Goal: Check status

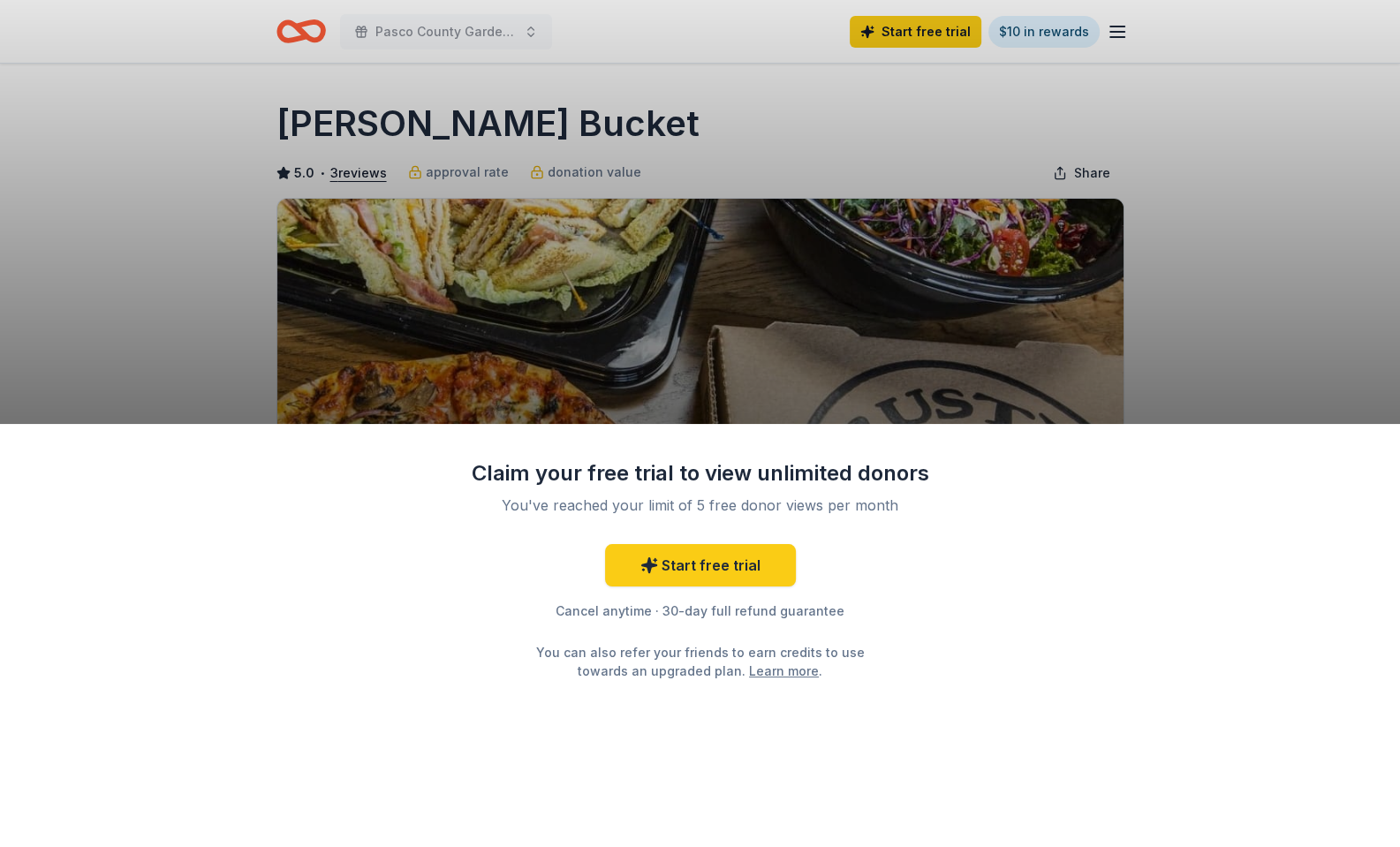
click at [1156, 667] on div "Claim your free trial to view unlimited donors You've reached your limit of 5 f…" at bounding box center [700, 635] width 1400 height 424
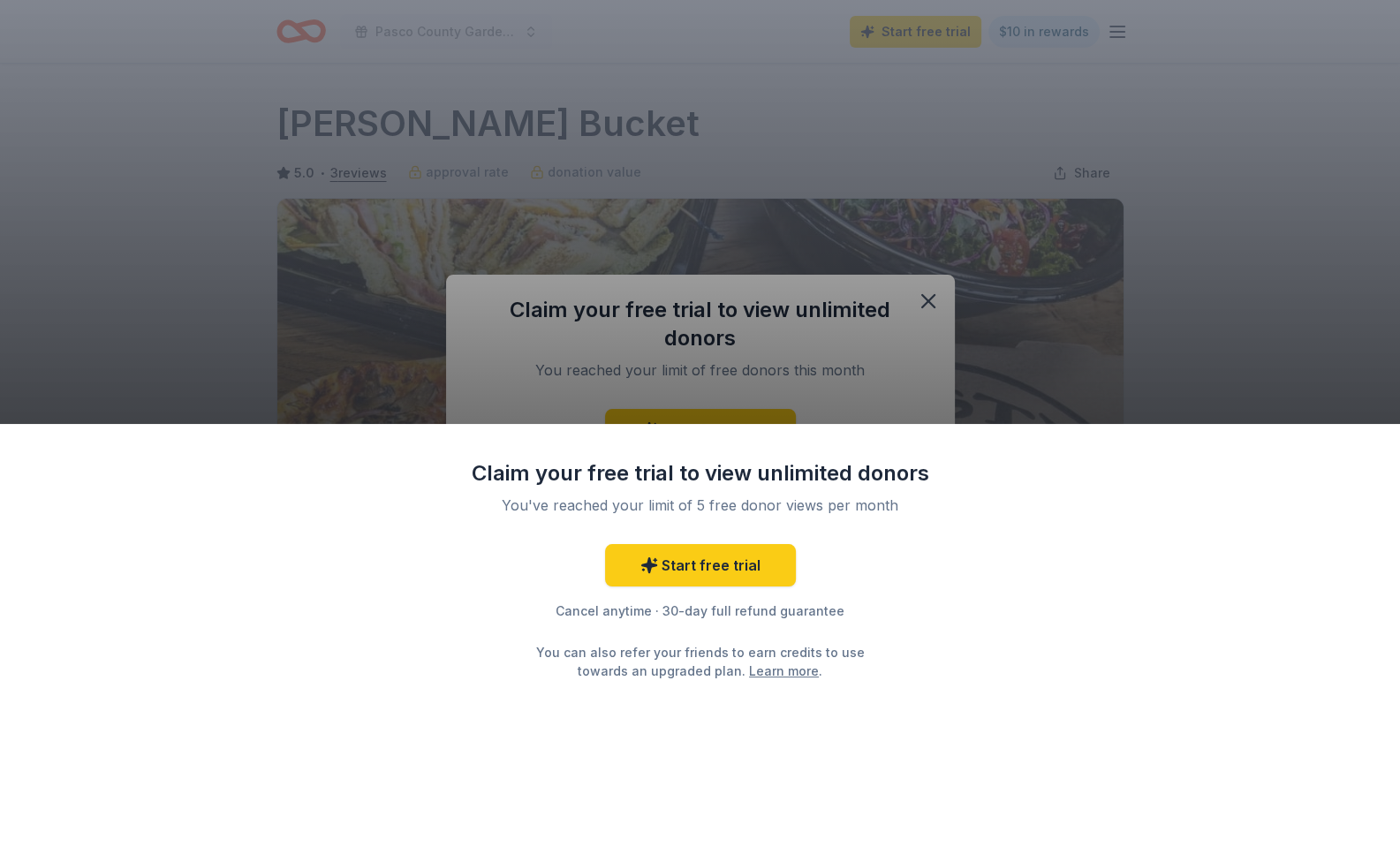
drag, startPoint x: 928, startPoint y: 300, endPoint x: 945, endPoint y: 452, distance: 152.9
click at [945, 452] on div "Claim your free trial to view unlimited donors You've reached your limit of 5 f…" at bounding box center [700, 423] width 1400 height 847
click at [998, 621] on div "Claim your free trial to view unlimited donors You've reached your limit of 5 f…" at bounding box center [700, 635] width 1400 height 424
click at [930, 299] on div "Claim your free trial to view unlimited donors You've reached your limit of 5 f…" at bounding box center [700, 423] width 1400 height 847
click at [697, 135] on div "Claim your free trial to view unlimited donors You've reached your limit of 5 f…" at bounding box center [700, 423] width 1400 height 847
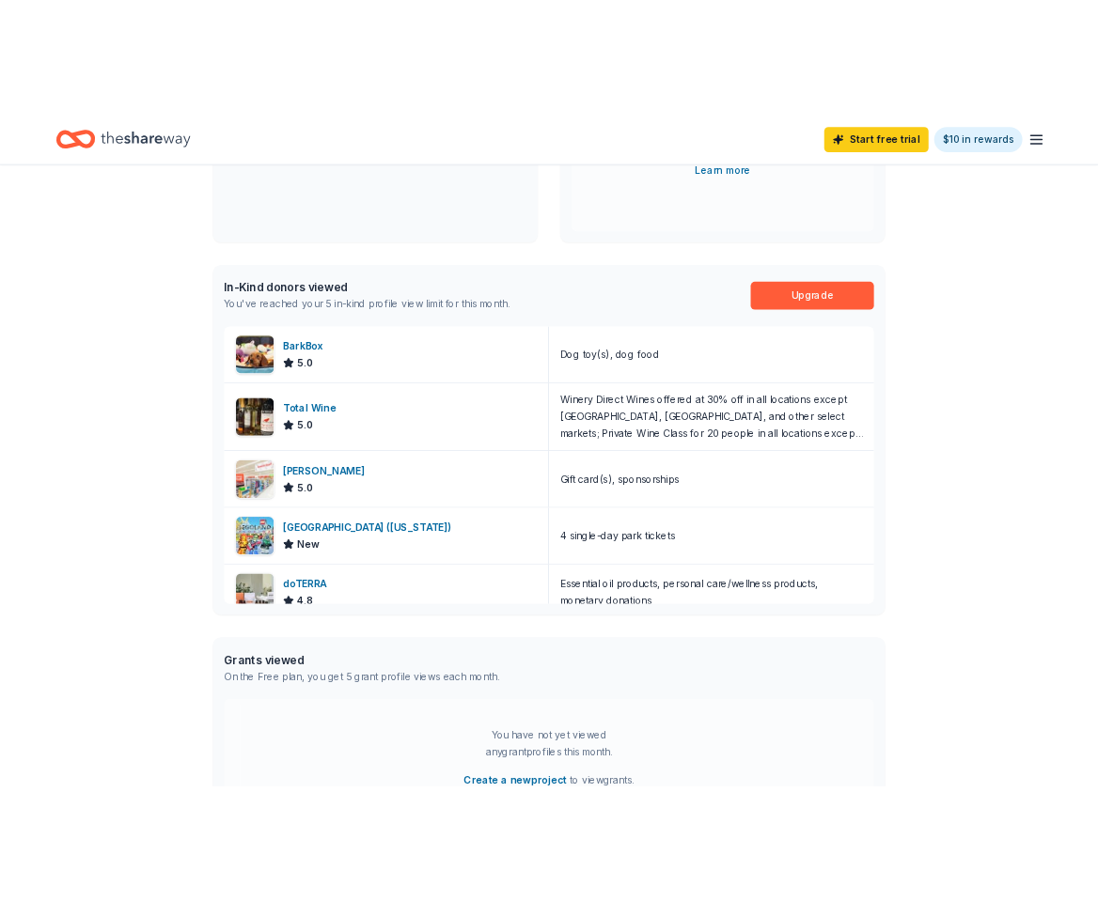
scroll to position [340, 0]
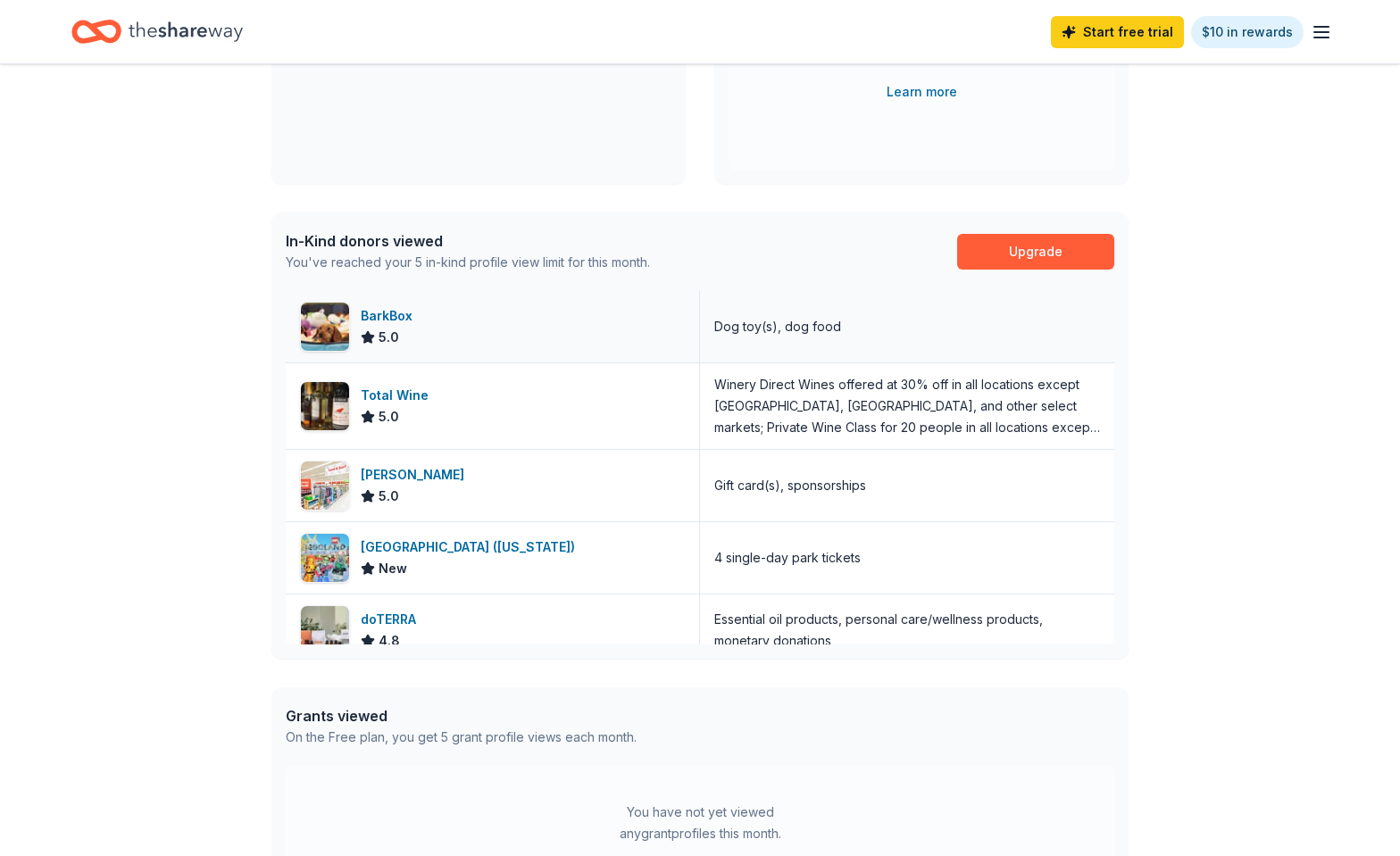
click at [398, 316] on div "BarkBox" at bounding box center [391, 315] width 59 height 22
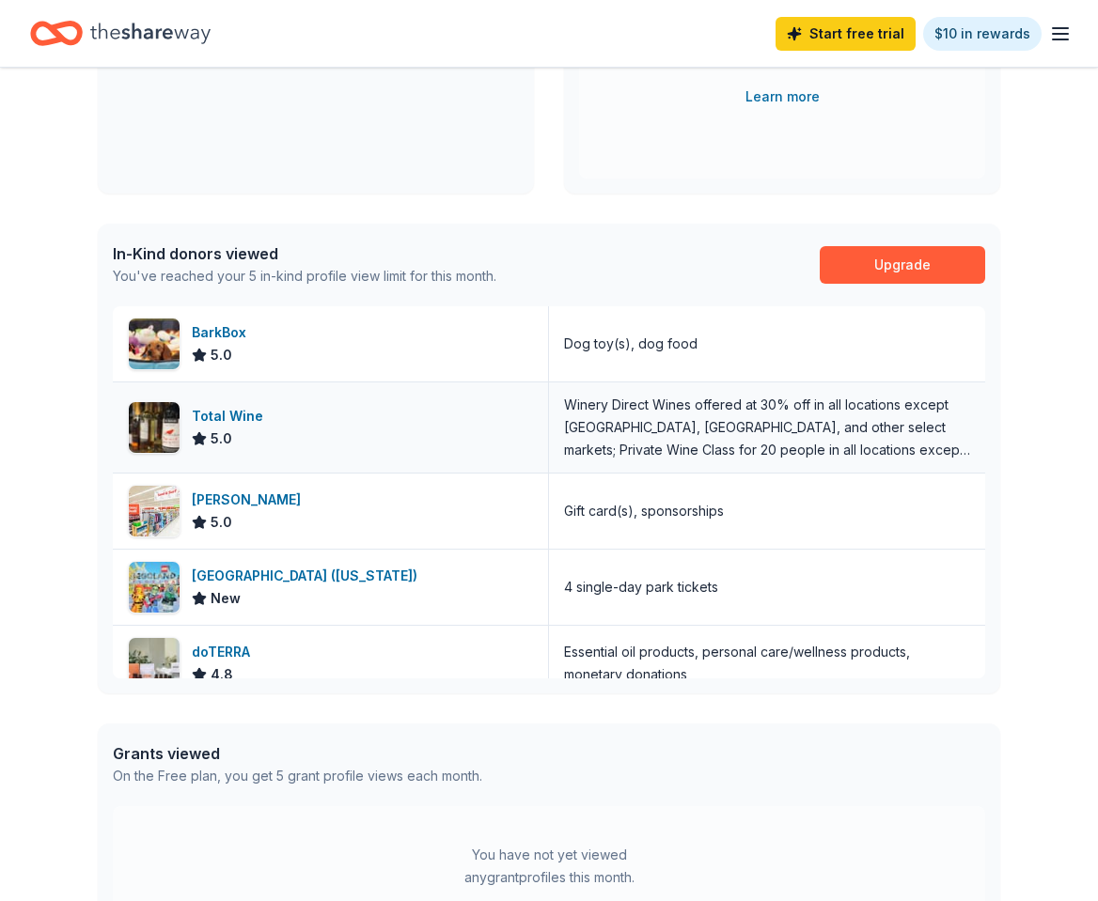
click at [250, 421] on div "Total Wine" at bounding box center [231, 416] width 79 height 23
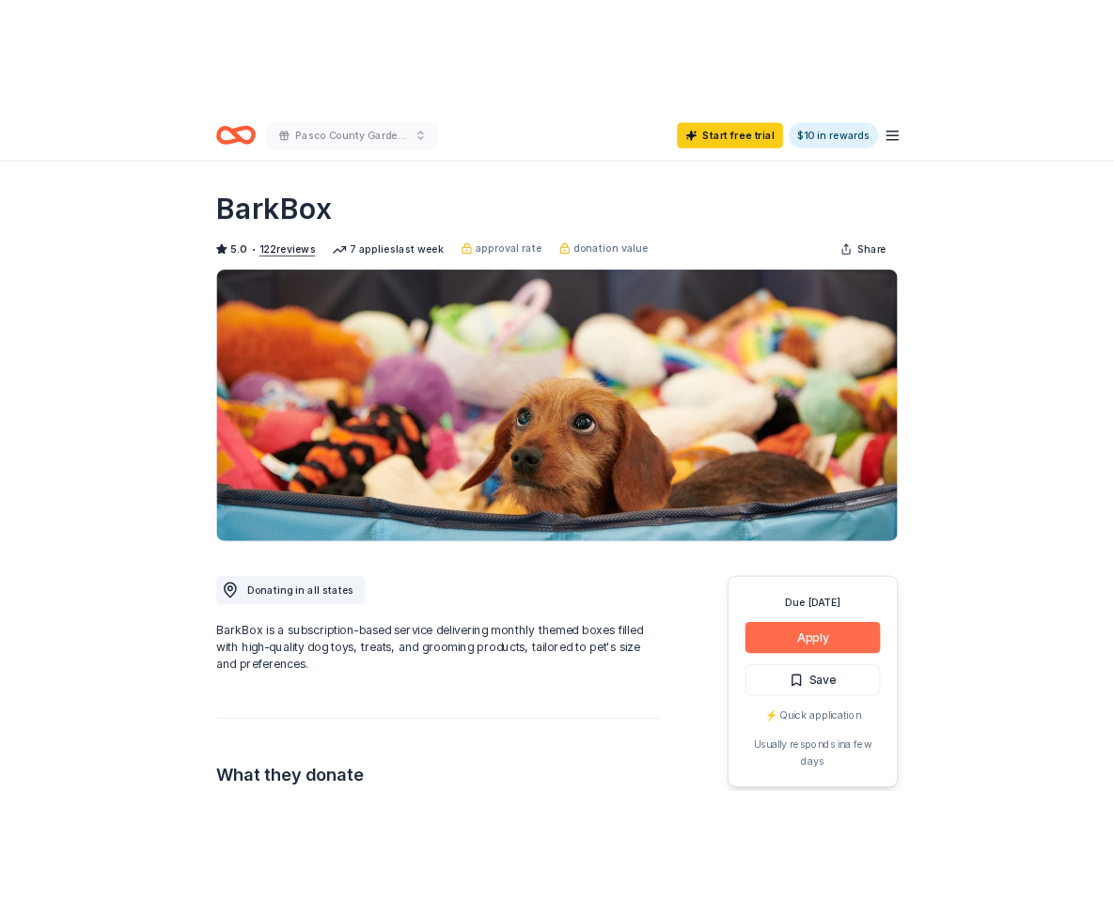
scroll to position [23, 0]
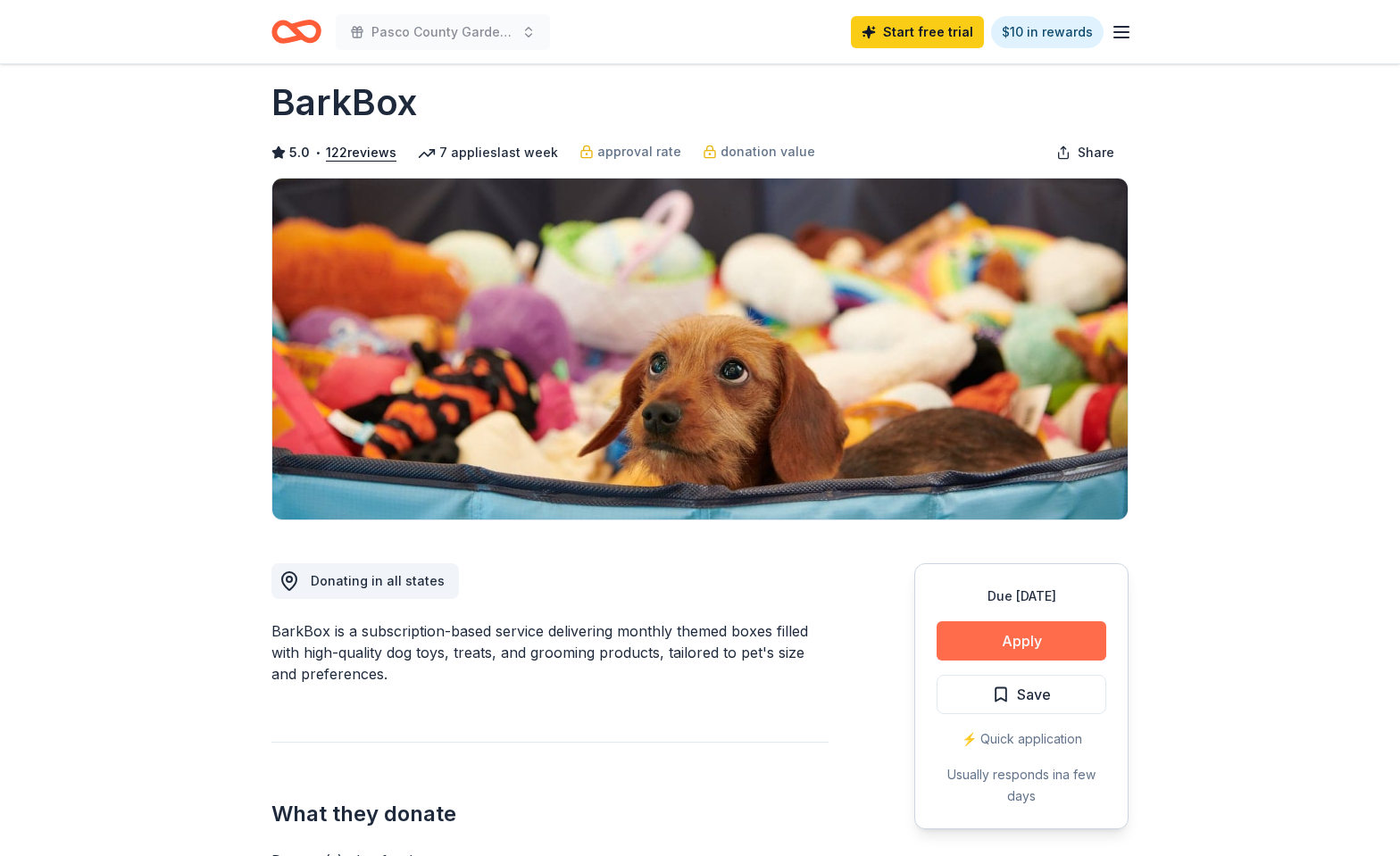
click at [1045, 644] on button "Apply" at bounding box center [1022, 640] width 170 height 39
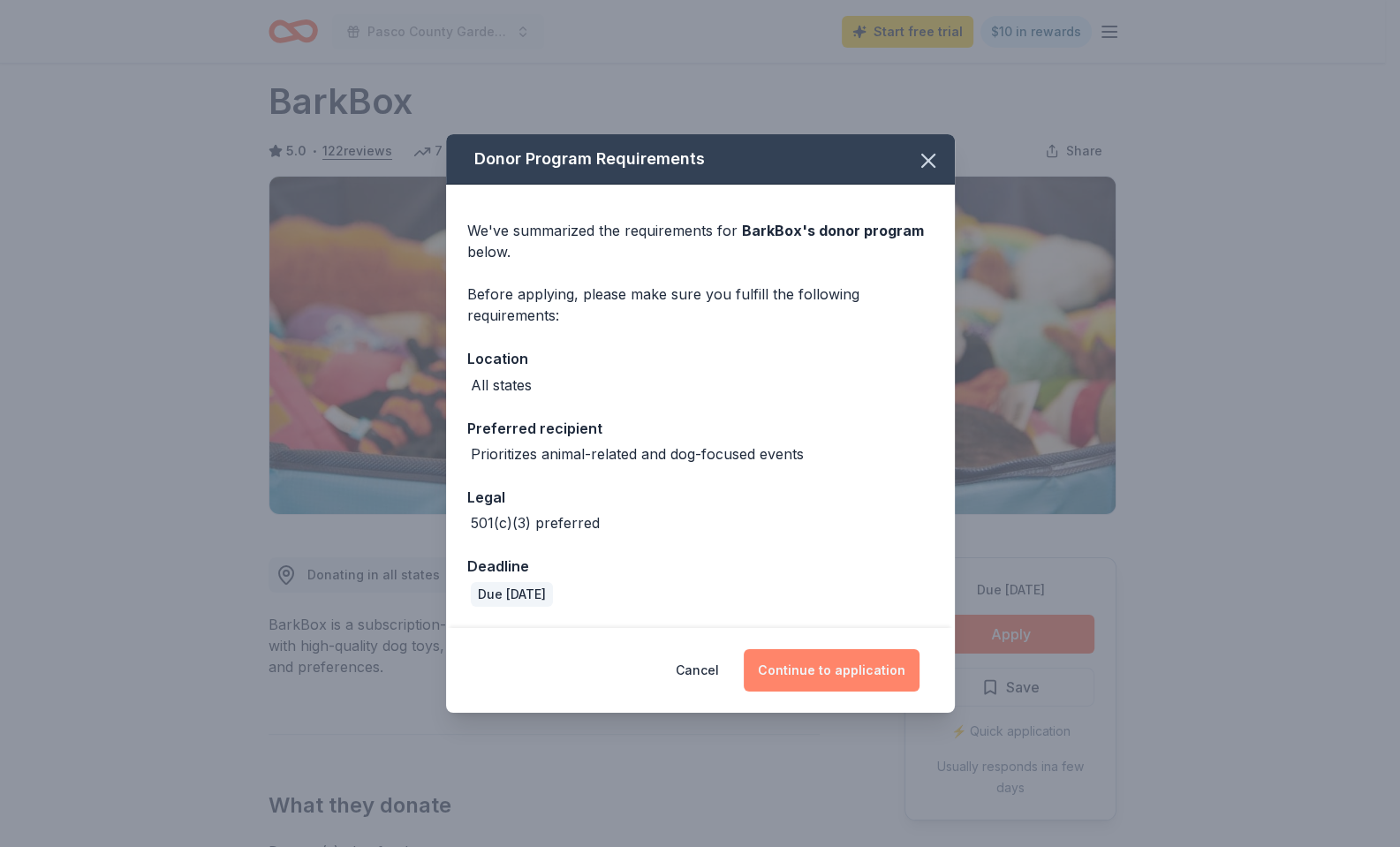
click at [842, 661] on button "Continue to application" at bounding box center [831, 670] width 176 height 42
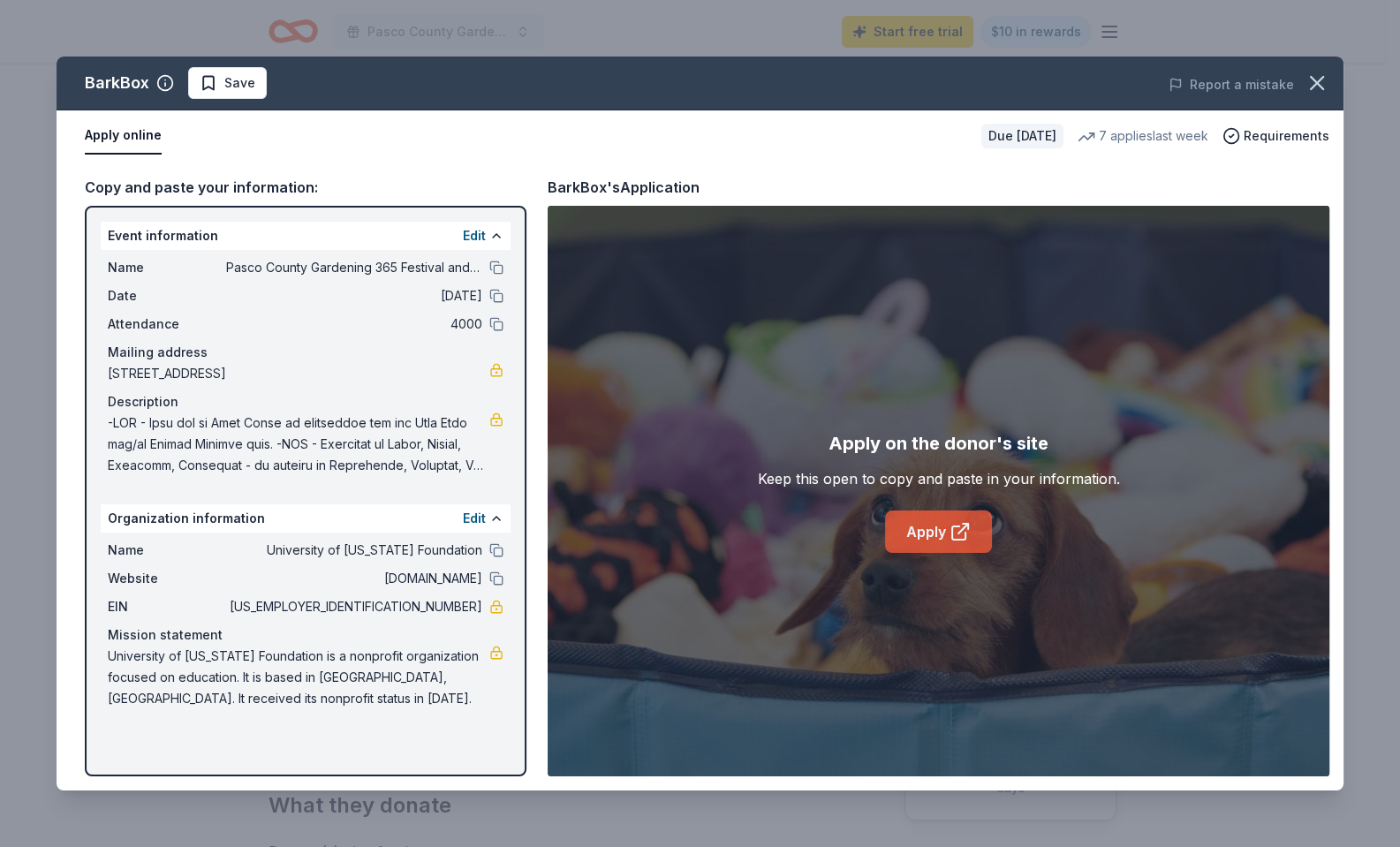
click at [947, 532] on link "Apply" at bounding box center [939, 531] width 107 height 42
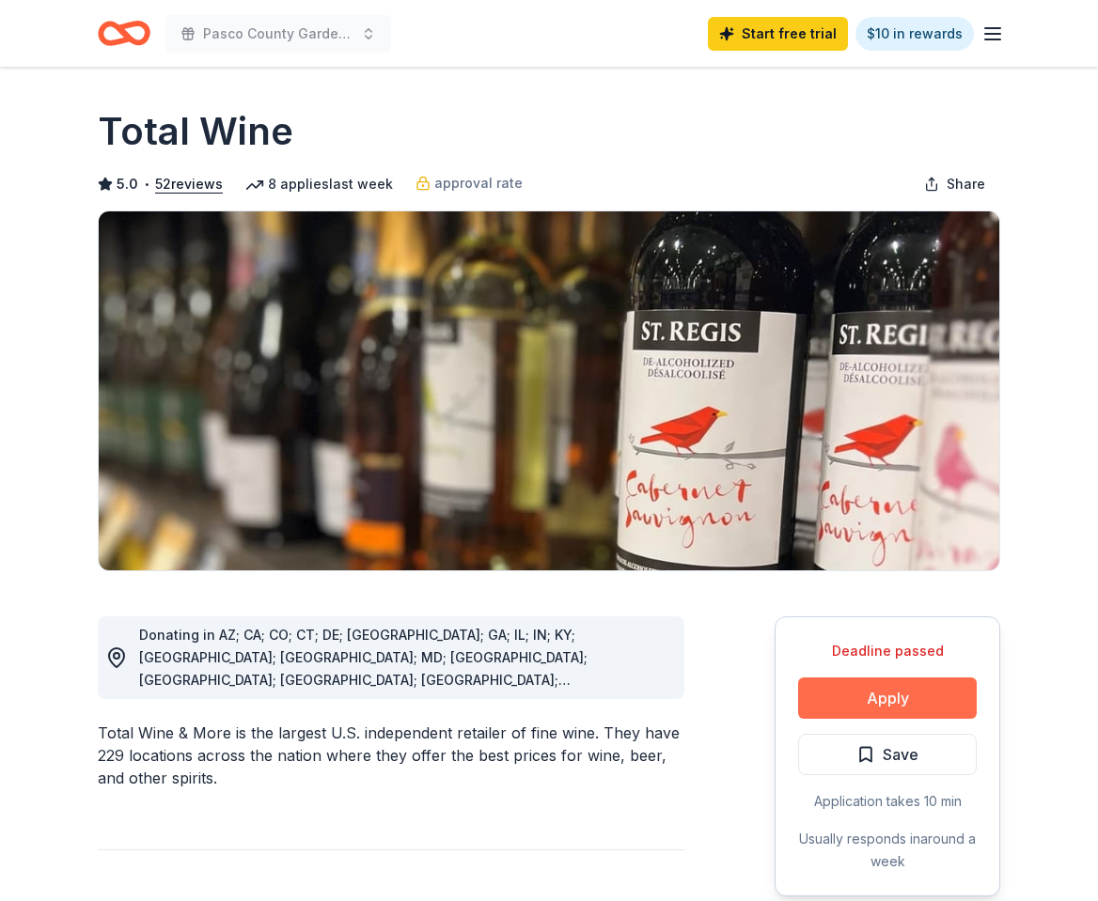
click at [901, 703] on button "Apply" at bounding box center [887, 698] width 179 height 41
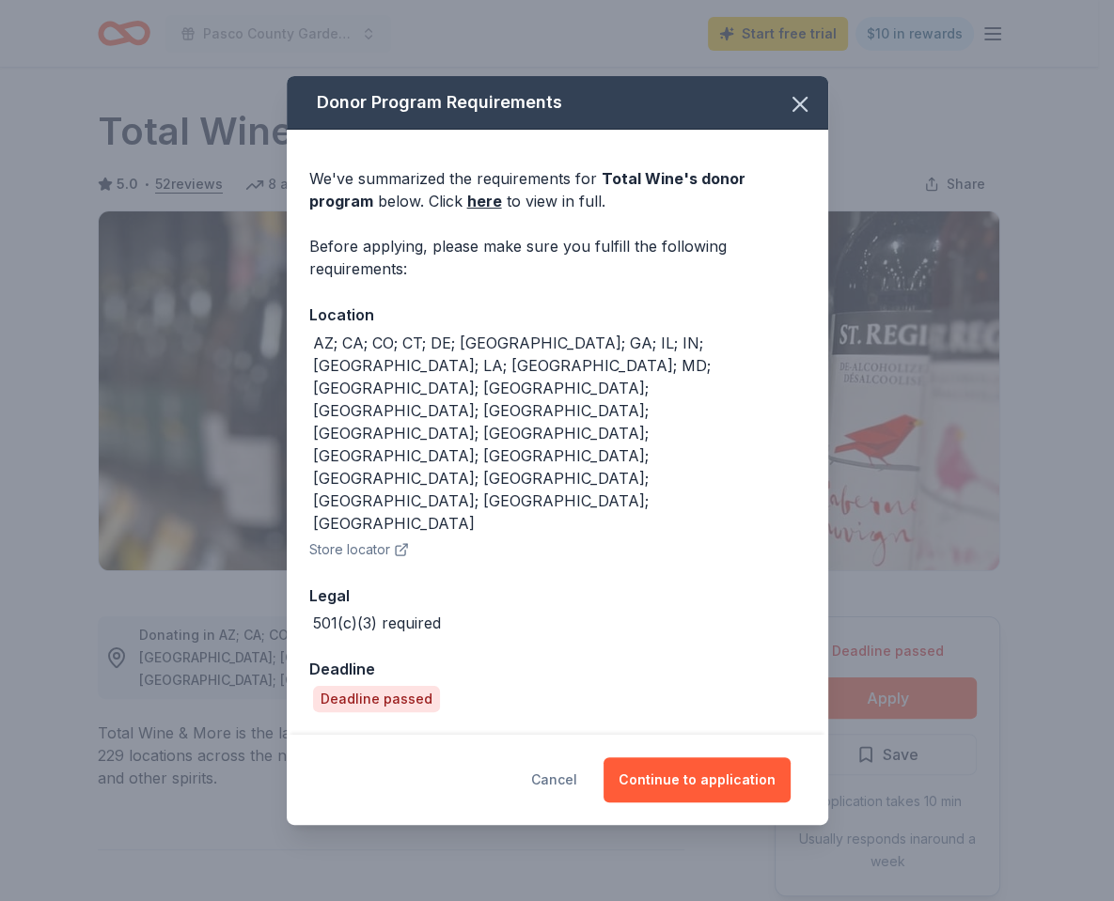
click at [569, 757] on button "Cancel" at bounding box center [554, 779] width 46 height 45
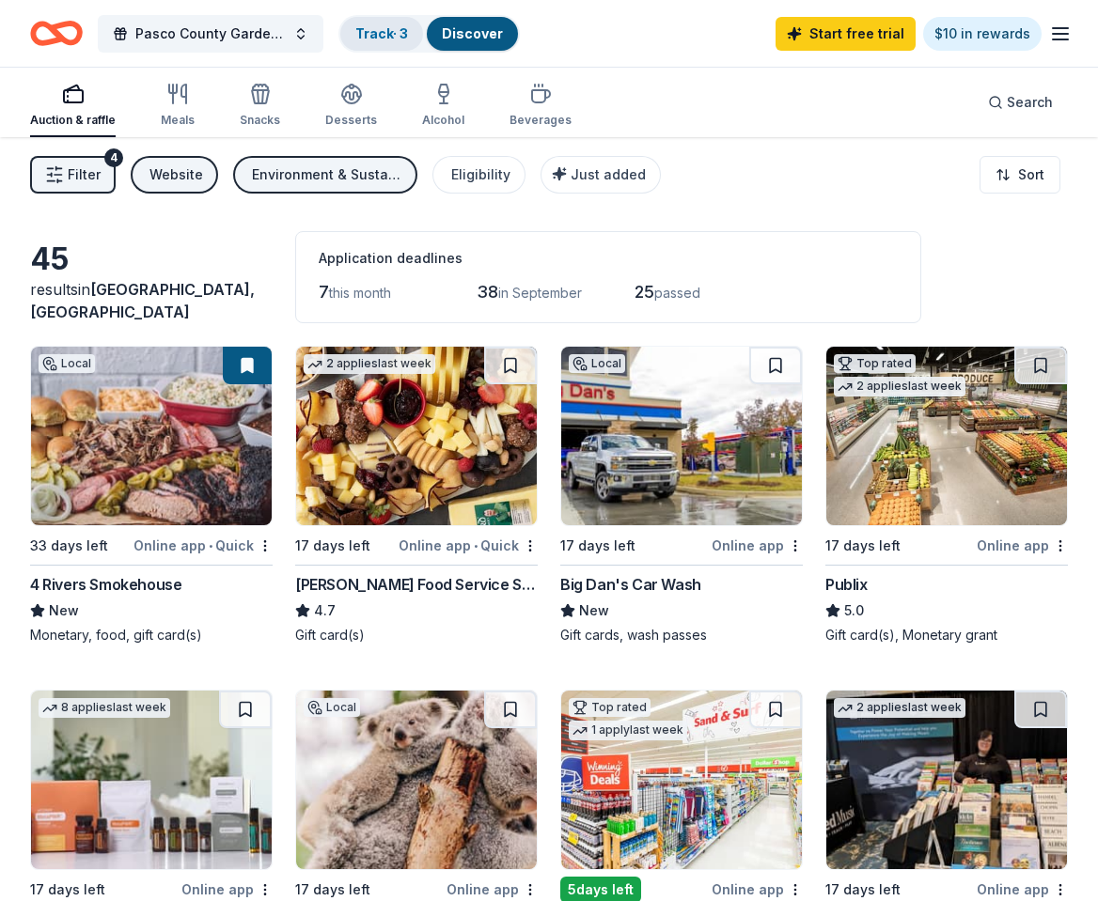
click at [379, 35] on link "Track · 3" at bounding box center [381, 33] width 53 height 16
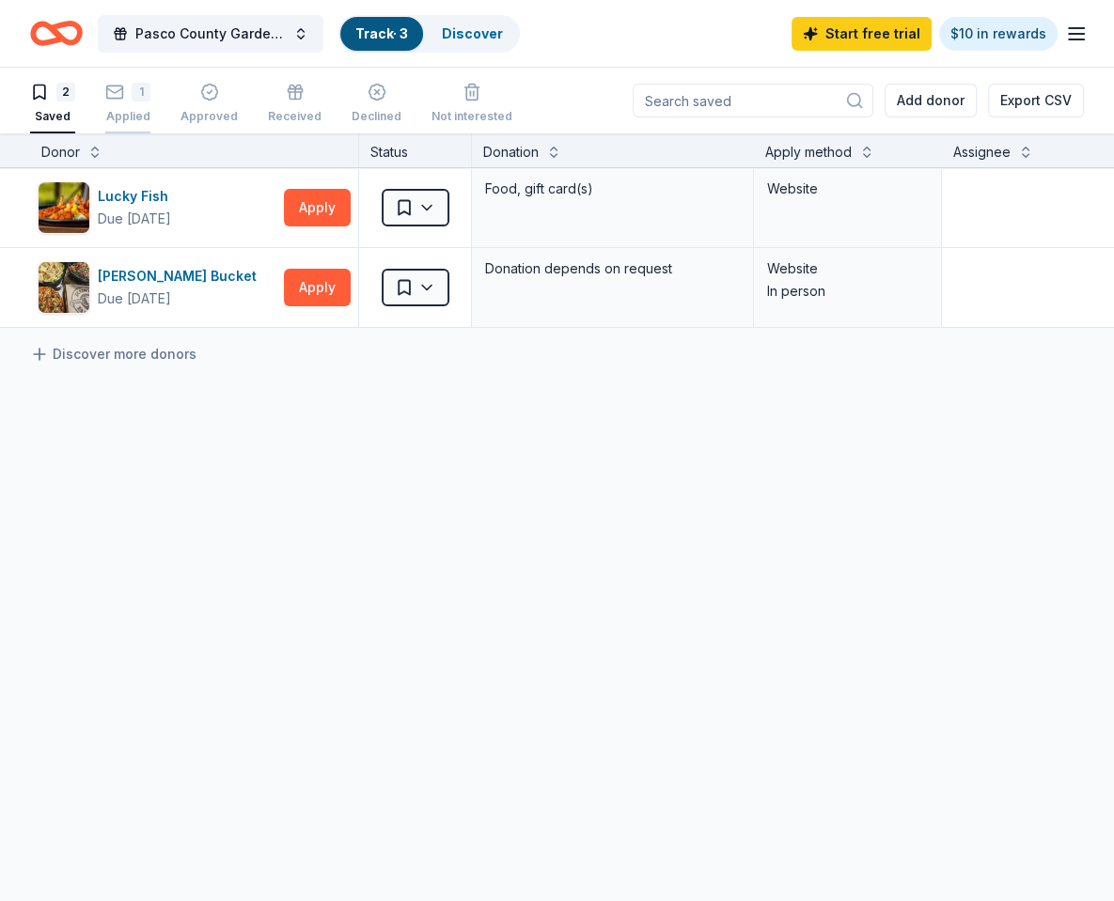
click at [121, 101] on div "1 Applied" at bounding box center [127, 103] width 45 height 41
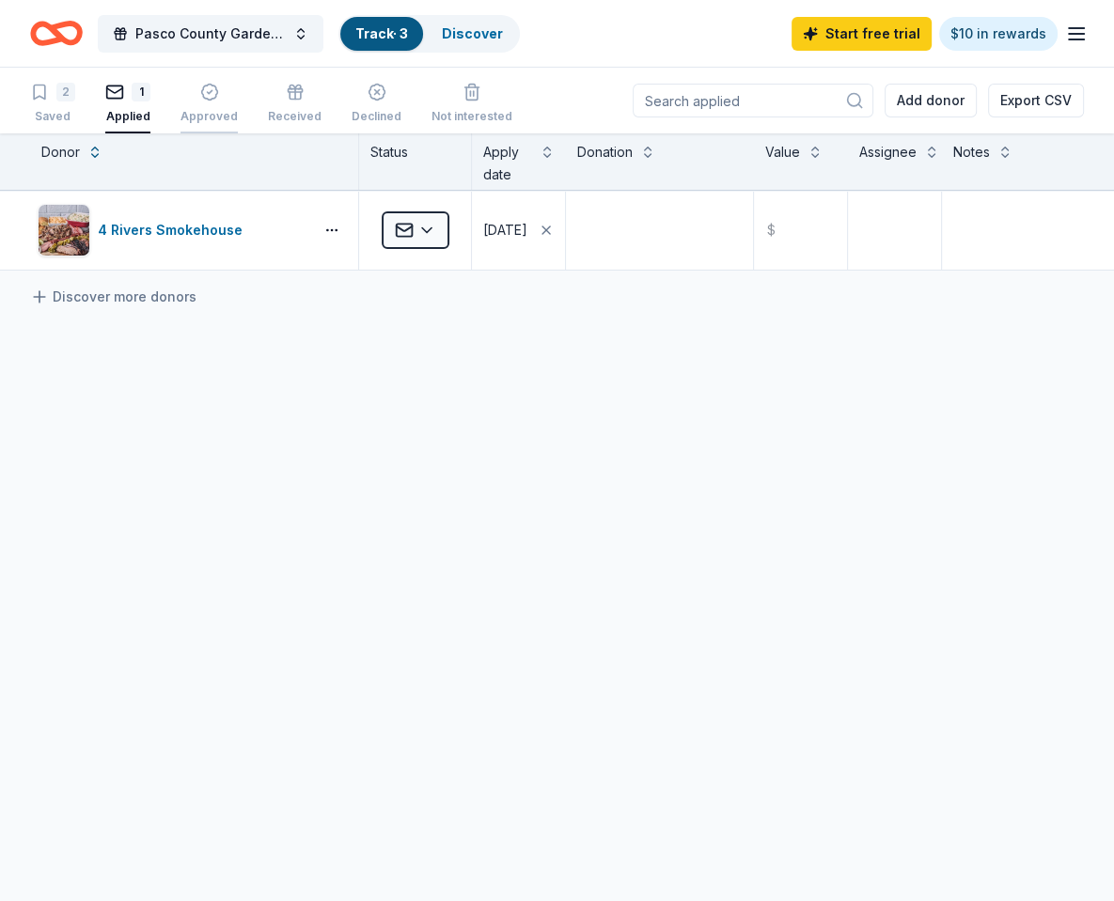
click at [209, 101] on div "Approved" at bounding box center [208, 103] width 57 height 41
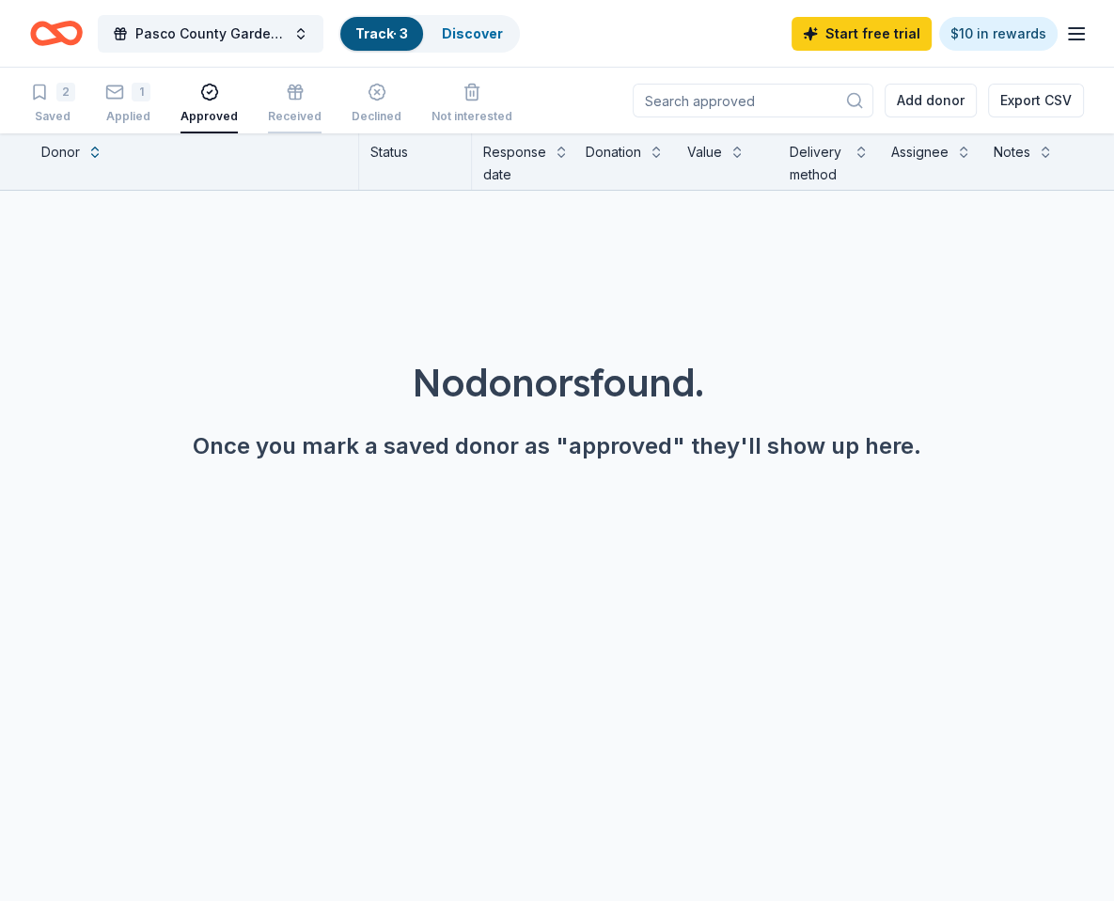
click at [280, 102] on div "Received" at bounding box center [295, 103] width 54 height 41
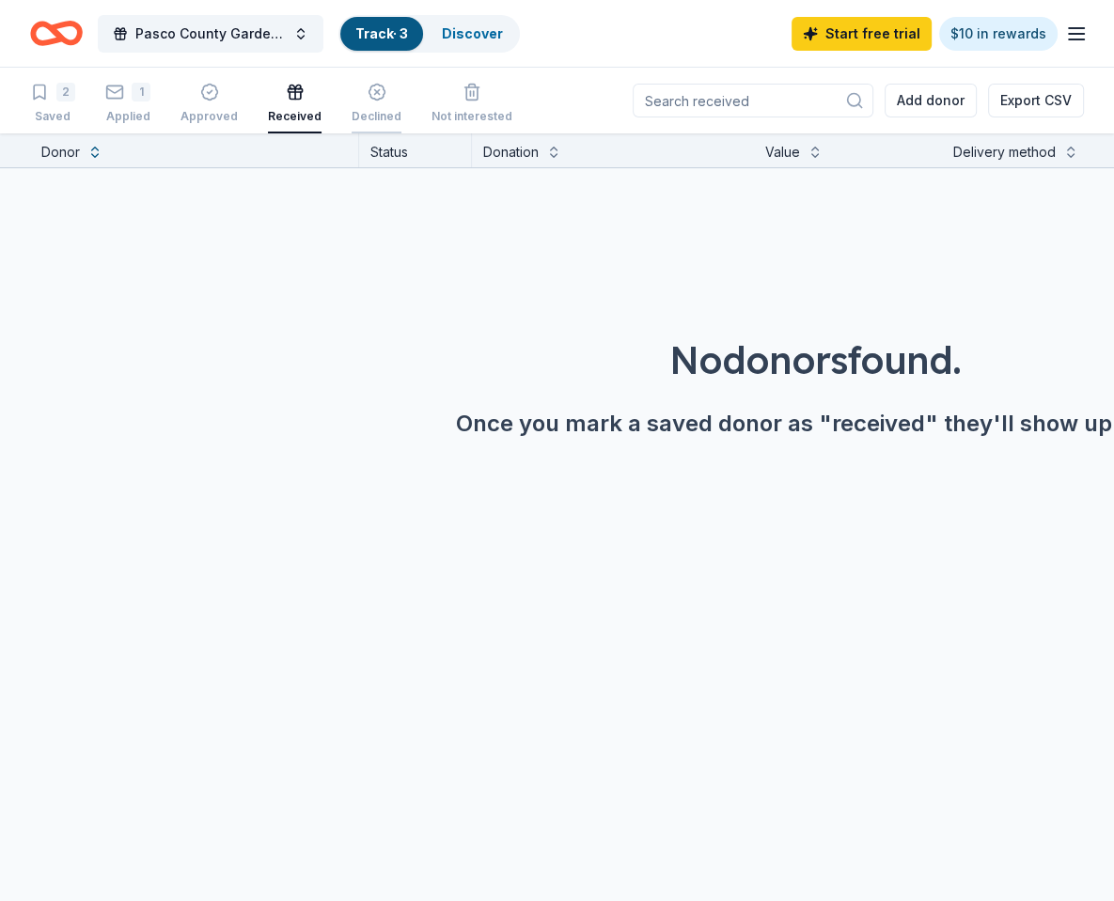
click at [369, 103] on div "Declined" at bounding box center [376, 103] width 50 height 41
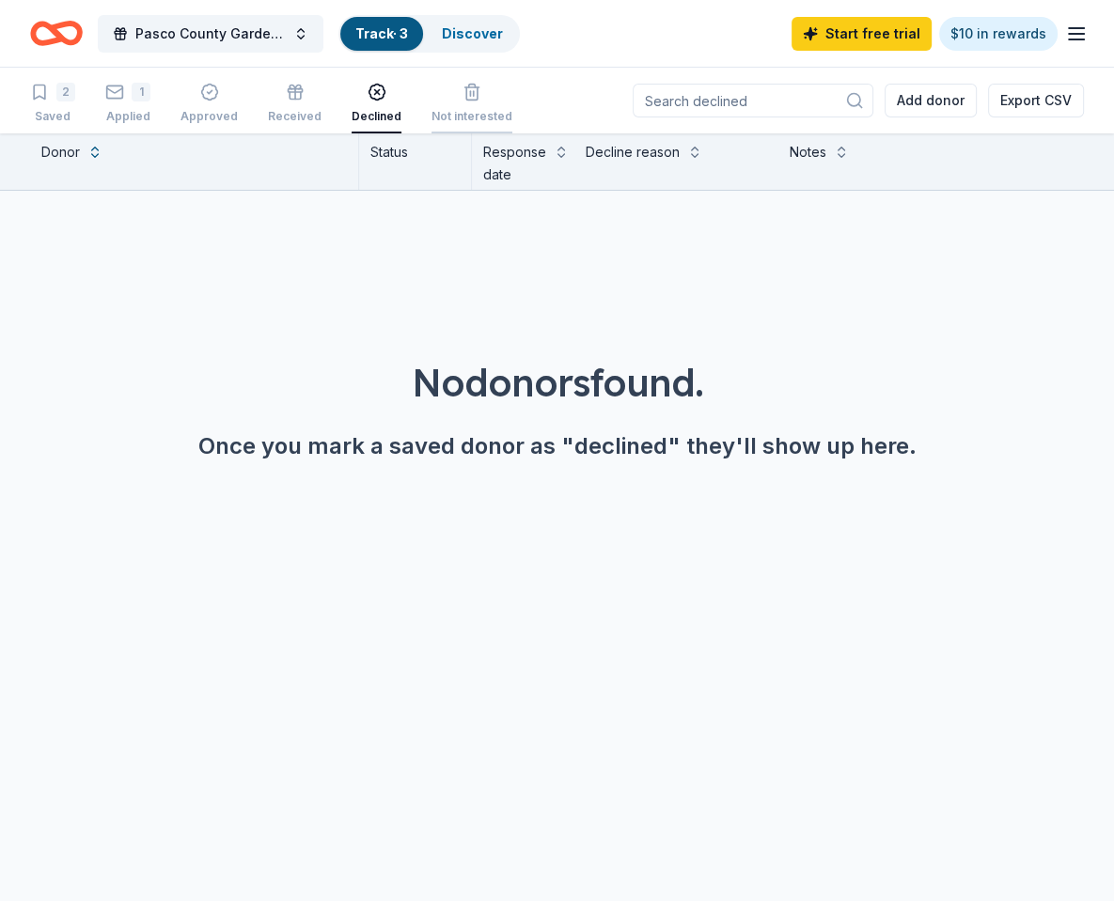
click at [450, 101] on div "button" at bounding box center [471, 92] width 81 height 19
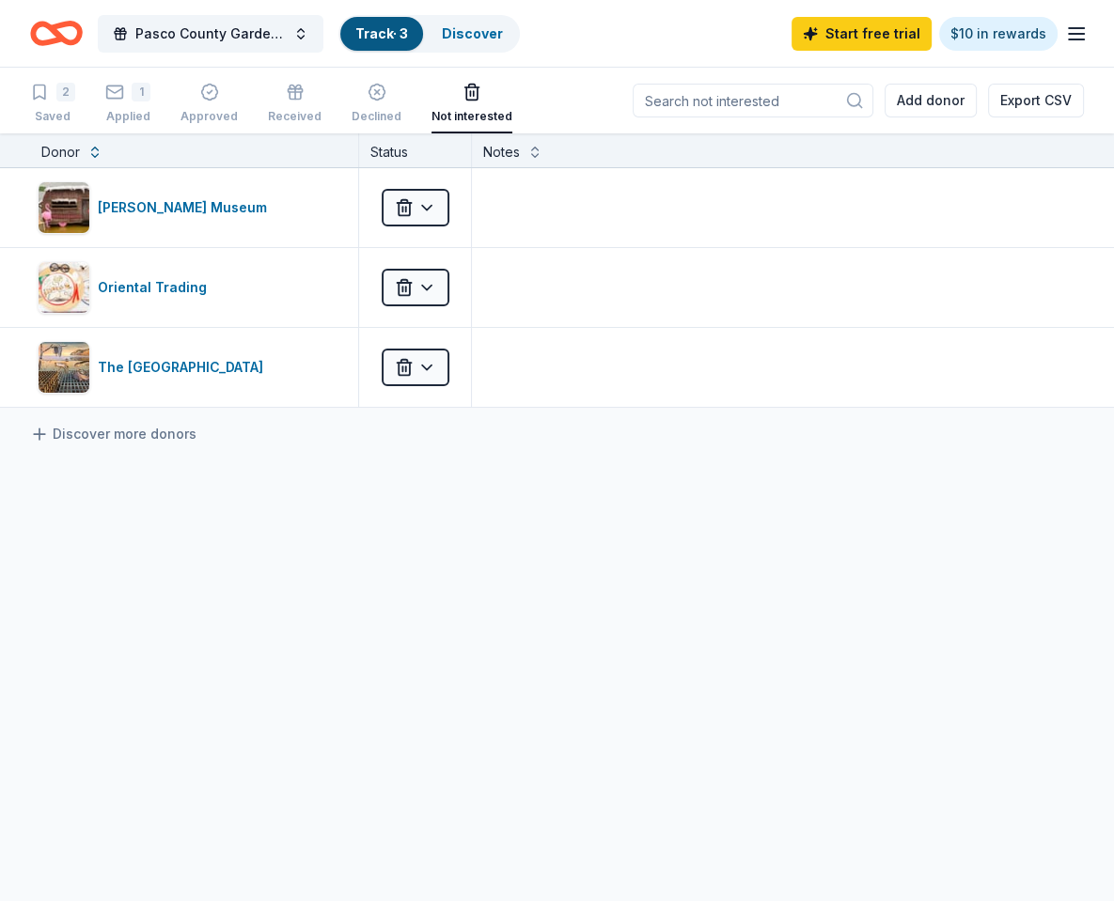
click at [373, 29] on link "Track · 3" at bounding box center [381, 33] width 53 height 16
